Goal: Check status: Check status

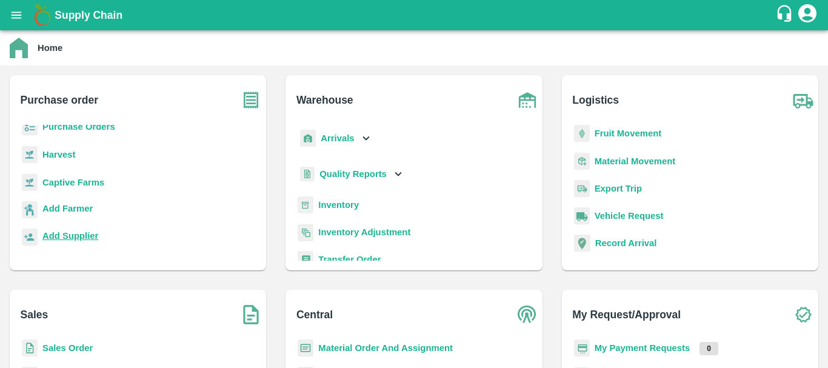
scroll to position [127, 0]
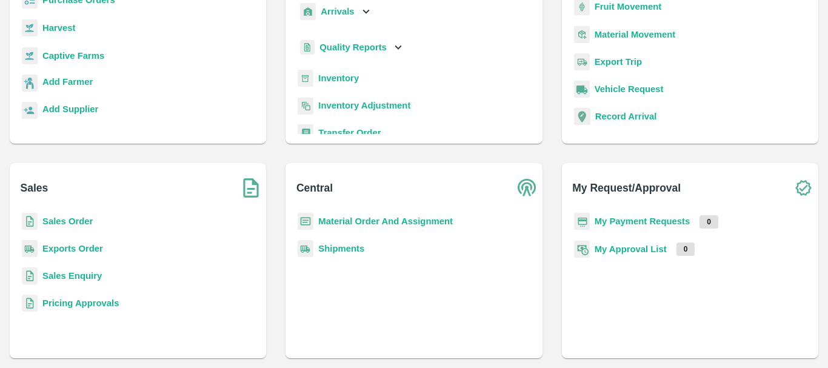
click at [68, 248] on b "Exports Order" at bounding box center [72, 249] width 61 height 10
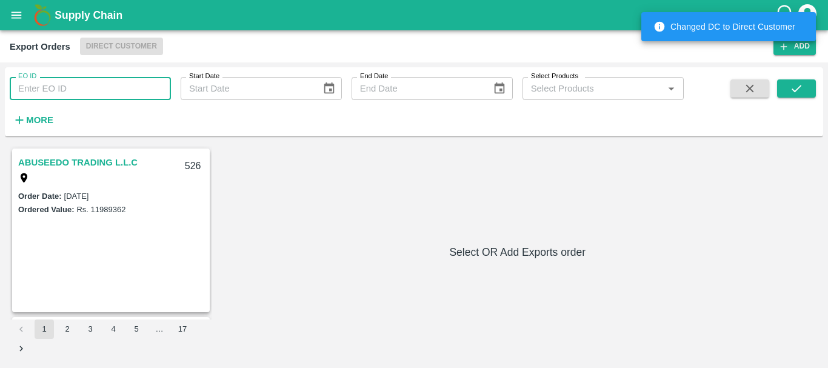
click at [73, 88] on input "EO ID" at bounding box center [90, 88] width 161 height 23
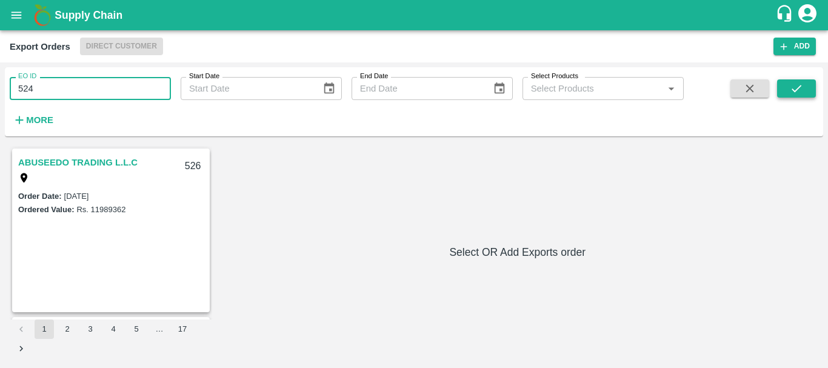
type input "524"
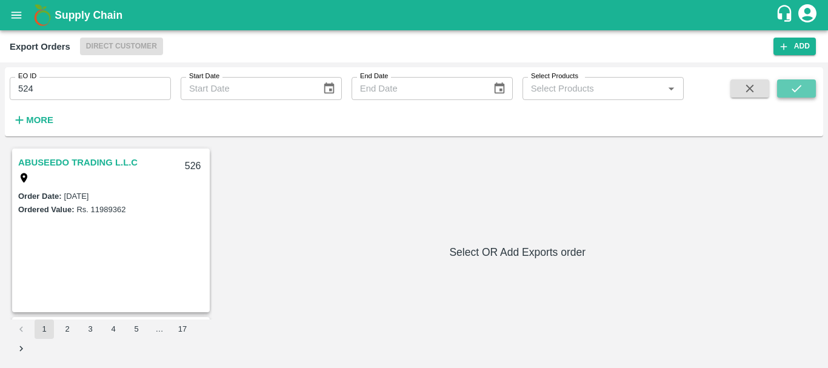
click at [807, 79] on button "submit" at bounding box center [796, 88] width 39 height 18
click at [80, 158] on link "AL BAKRAWE Foods FZE" at bounding box center [73, 163] width 110 height 16
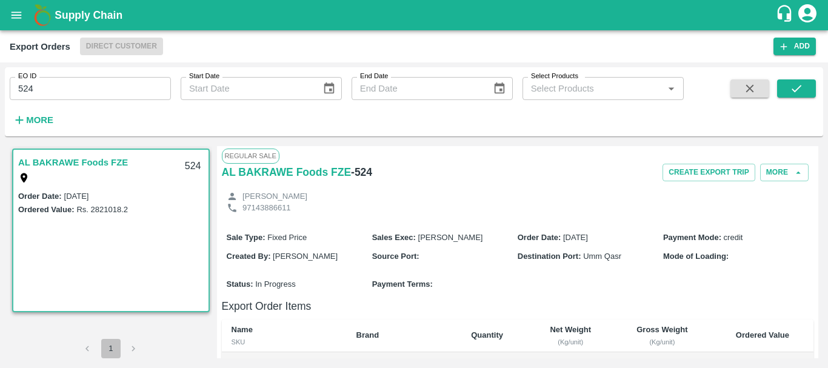
scroll to position [58, 0]
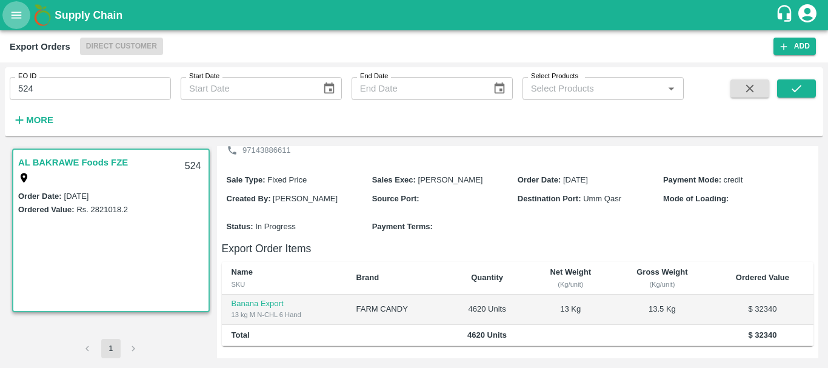
click at [15, 13] on icon "open drawer" at bounding box center [16, 14] width 13 height 13
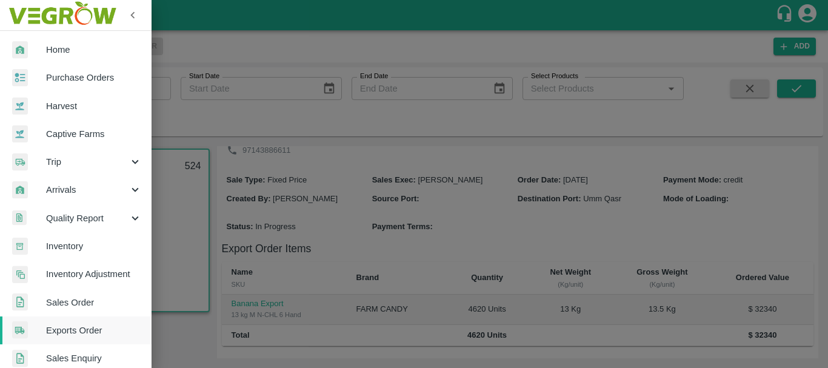
scroll to position [53, 0]
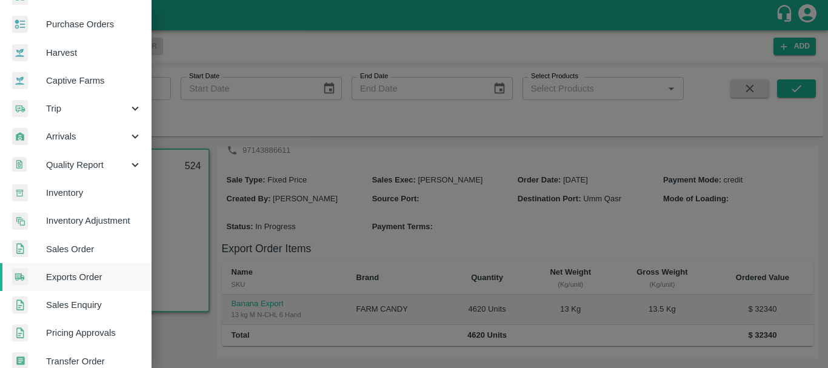
click at [63, 193] on span "Inventory" at bounding box center [94, 192] width 96 height 13
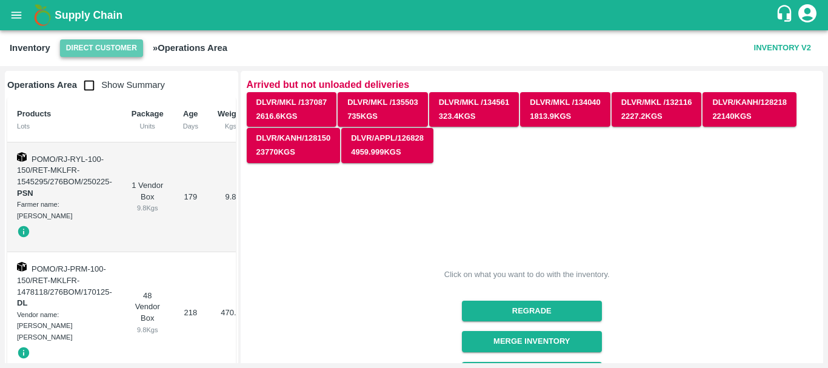
click at [101, 42] on button "Direct Customer" at bounding box center [101, 48] width 83 height 18
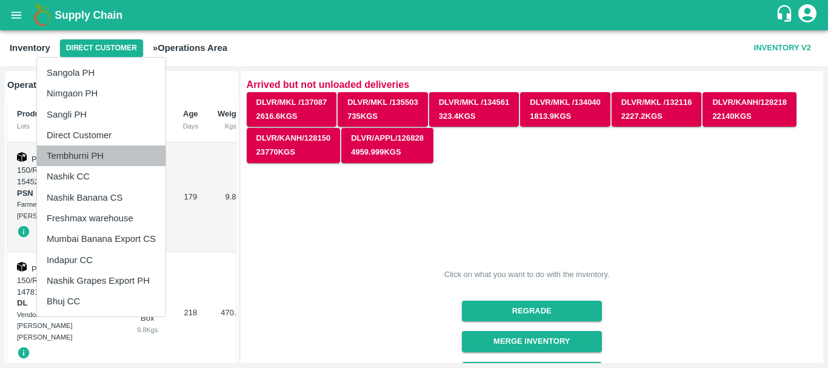
click at [102, 152] on li "Tembhurni PH" at bounding box center [101, 156] width 129 height 21
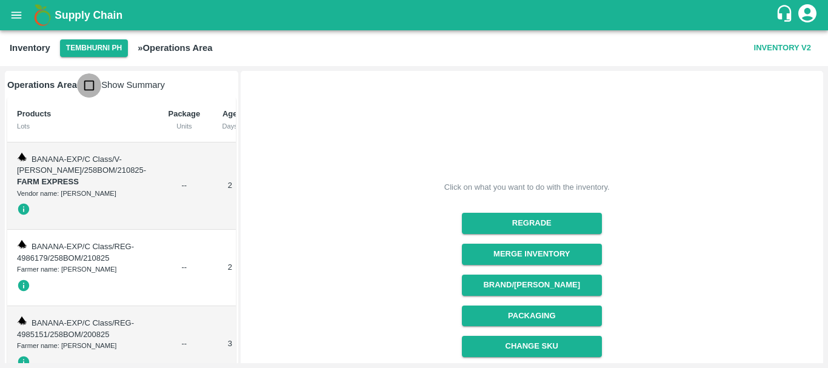
click at [90, 89] on input "checkbox" at bounding box center [89, 85] width 24 height 24
checkbox input "true"
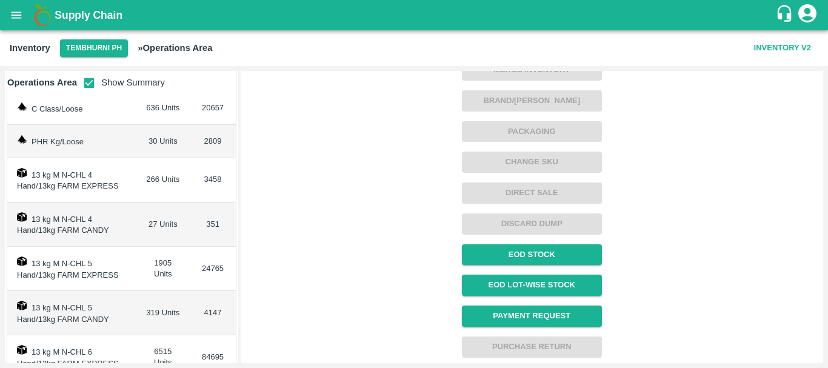
scroll to position [116, 0]
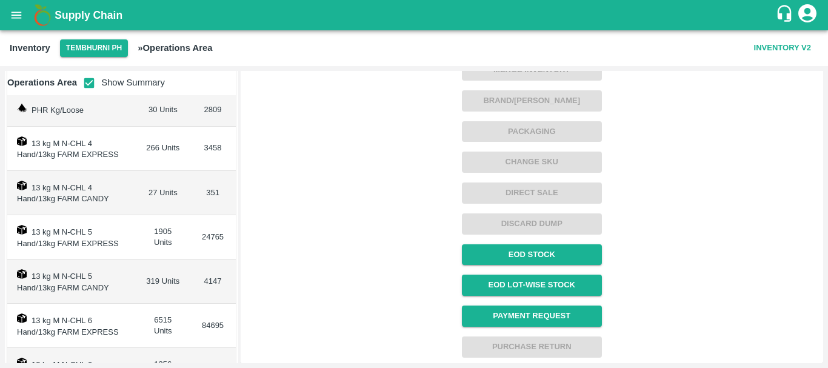
click at [276, 196] on div "Click on what you want to do with the inventory. Regrade Merge Inventory Brand/…" at bounding box center [527, 120] width 580 height 475
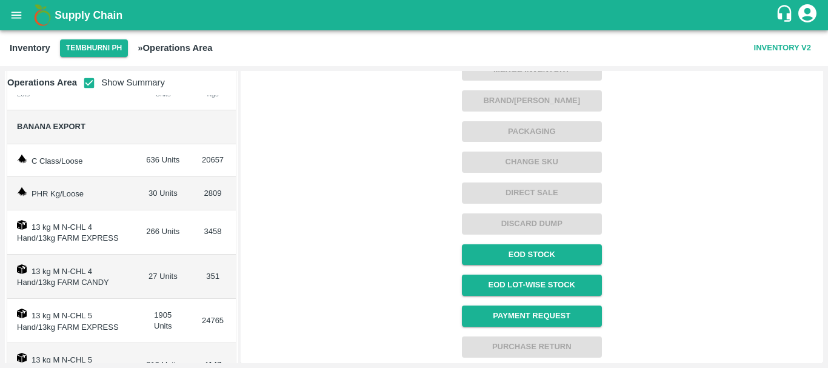
scroll to position [33, 0]
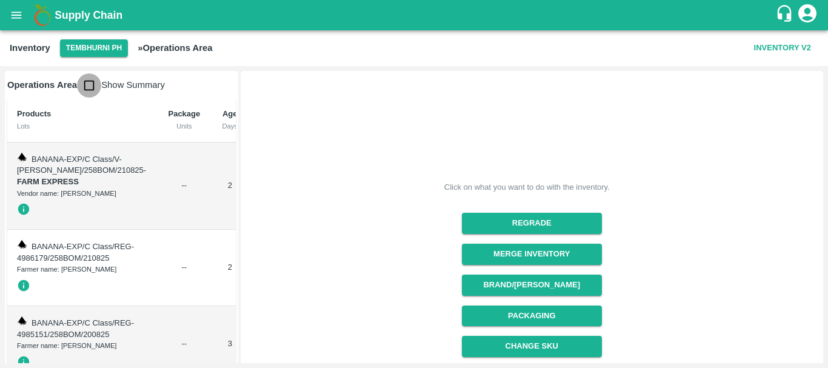
click at [89, 88] on input "checkbox" at bounding box center [89, 85] width 24 height 24
checkbox input "true"
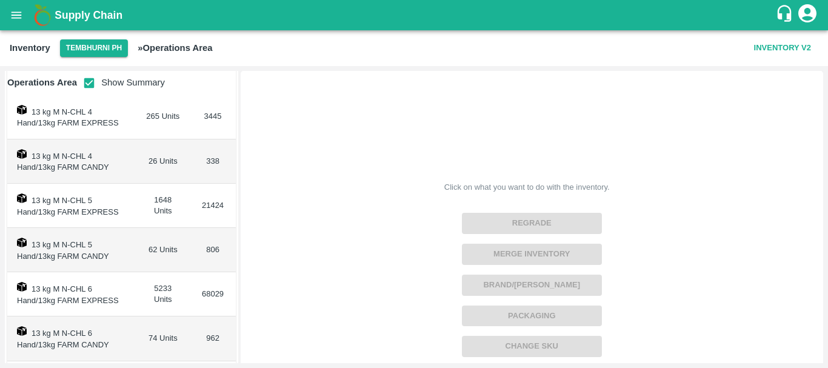
scroll to position [143, 0]
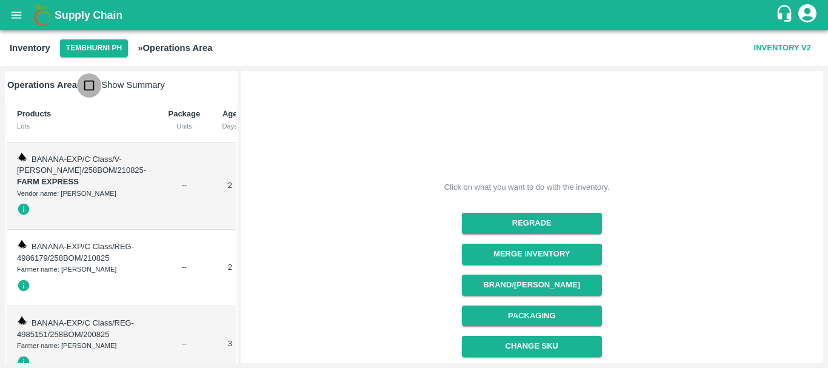
click at [92, 96] on input "checkbox" at bounding box center [89, 85] width 24 height 24
checkbox input "true"
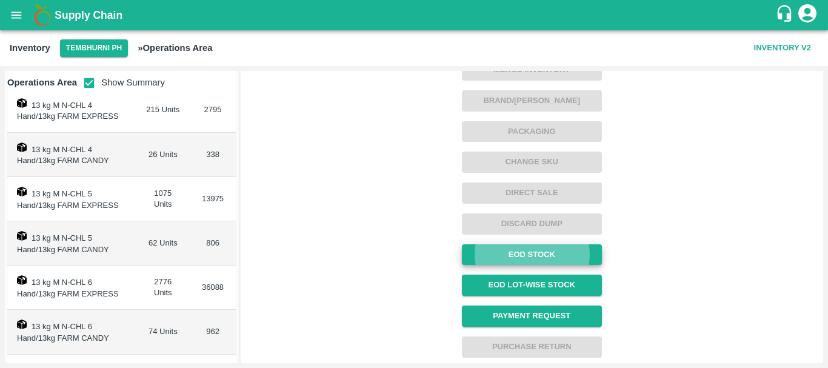
scroll to position [121, 0]
